Goal: Information Seeking & Learning: Find specific fact

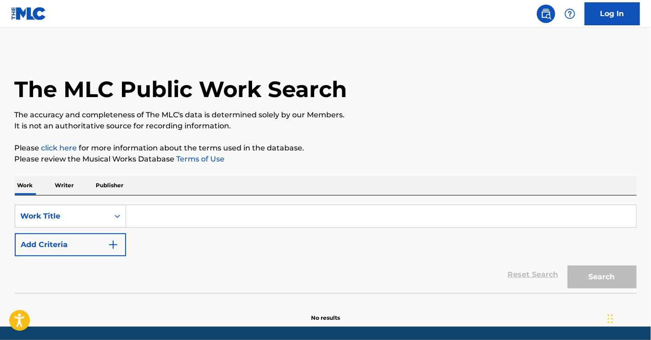
click at [410, 220] on input "Search Form" at bounding box center [381, 216] width 510 height 22
click at [97, 248] on button "Add Criteria" at bounding box center [70, 244] width 111 height 23
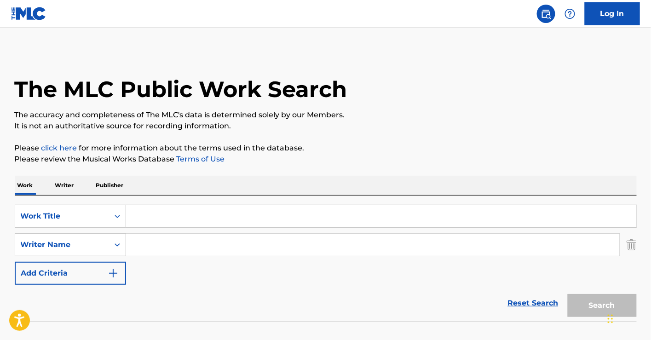
click at [155, 236] on input "Search Form" at bounding box center [372, 245] width 493 height 22
paste input "Constable"
type input "Constable"
click at [164, 217] on input "Search Form" at bounding box center [381, 216] width 510 height 22
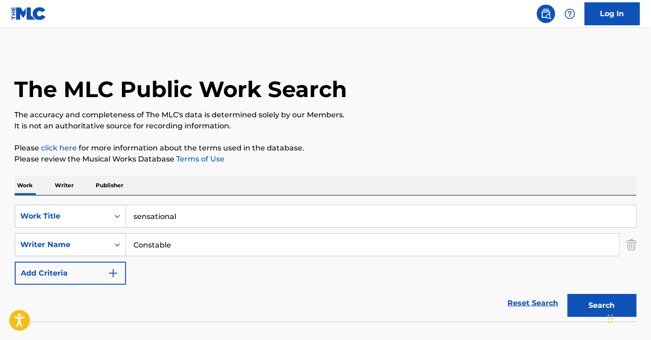
type input "sensational"
click at [568, 294] on button "Search" at bounding box center [602, 305] width 69 height 23
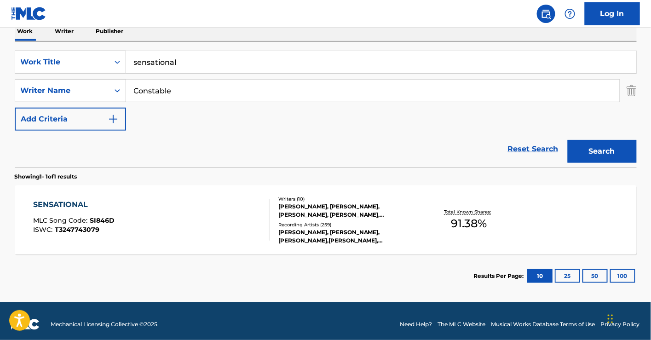
scroll to position [160, 0]
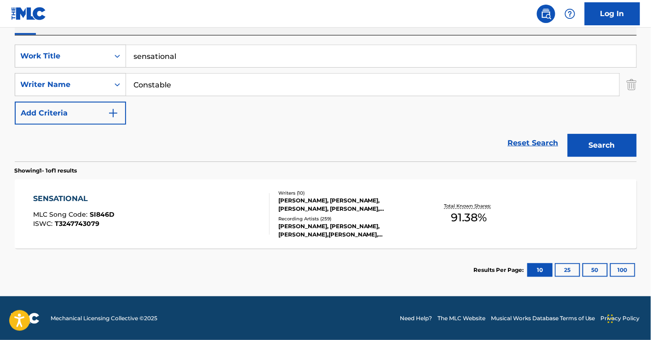
click at [89, 196] on div "SENSATIONAL" at bounding box center [73, 198] width 81 height 11
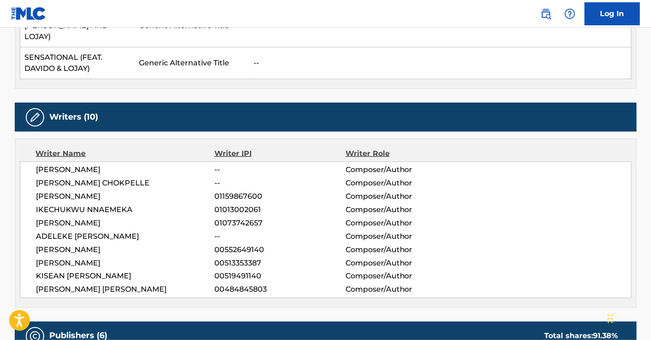
scroll to position [318, 0]
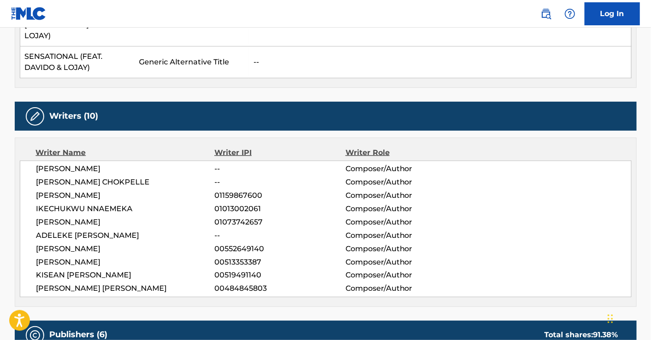
click at [142, 284] on span "[PERSON_NAME] [PERSON_NAME]" at bounding box center [125, 289] width 179 height 11
copy span "BROWN"
